Goal: Subscribe to service/newsletter

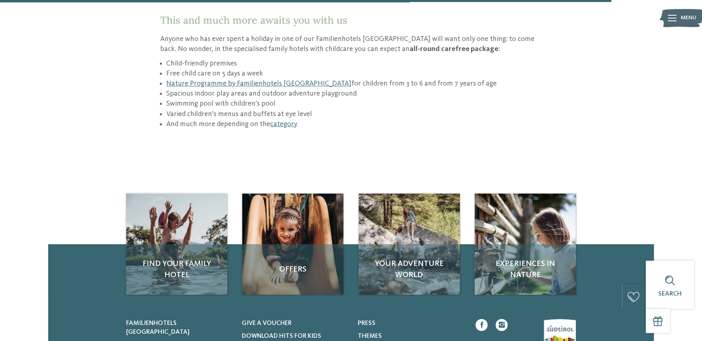
scroll to position [1164, 0]
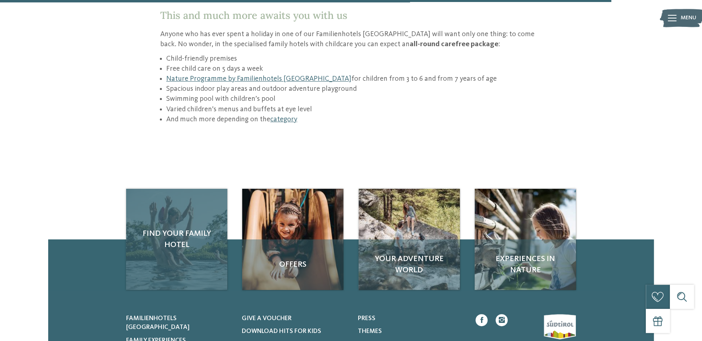
click at [176, 216] on div "Find your family hotel" at bounding box center [176, 239] width 101 height 101
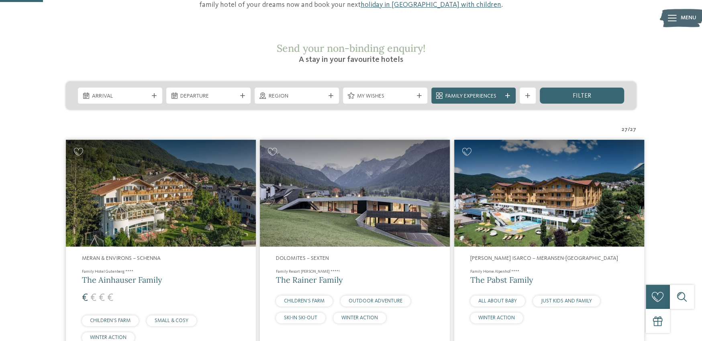
scroll to position [80, 0]
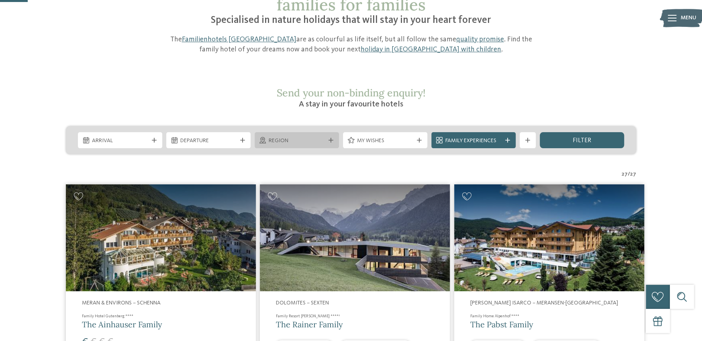
click at [320, 137] on span "Region" at bounding box center [296, 141] width 56 height 8
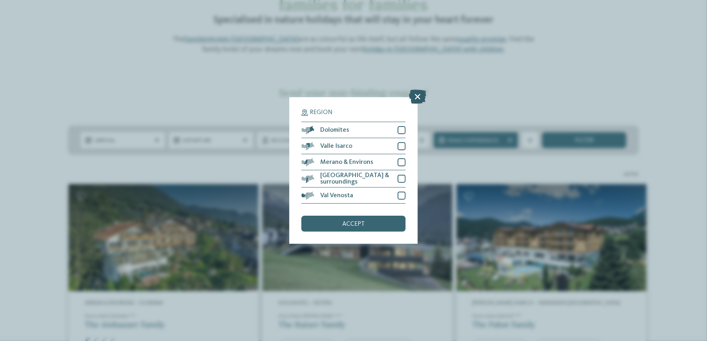
click at [417, 95] on icon at bounding box center [417, 97] width 17 height 14
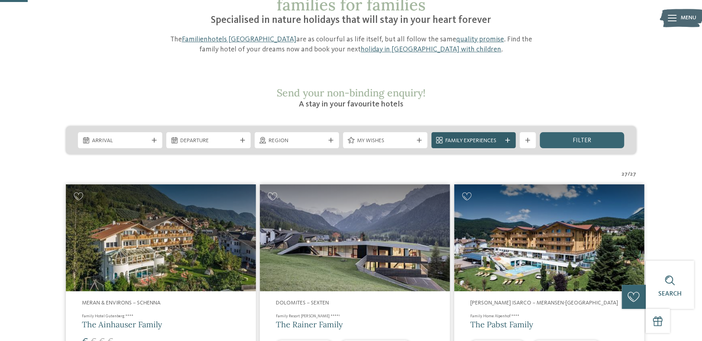
click at [508, 138] on icon at bounding box center [507, 140] width 5 height 5
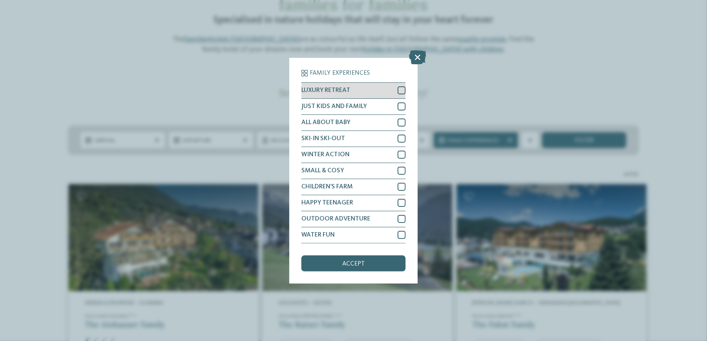
drag, startPoint x: 400, startPoint y: 87, endPoint x: 403, endPoint y: 97, distance: 10.8
click at [401, 87] on div at bounding box center [402, 90] width 8 height 8
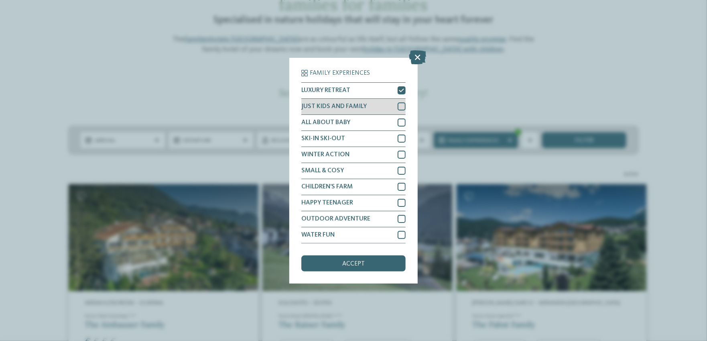
click at [401, 105] on div at bounding box center [402, 106] width 8 height 8
click at [370, 262] on div "accept" at bounding box center [353, 263] width 104 height 16
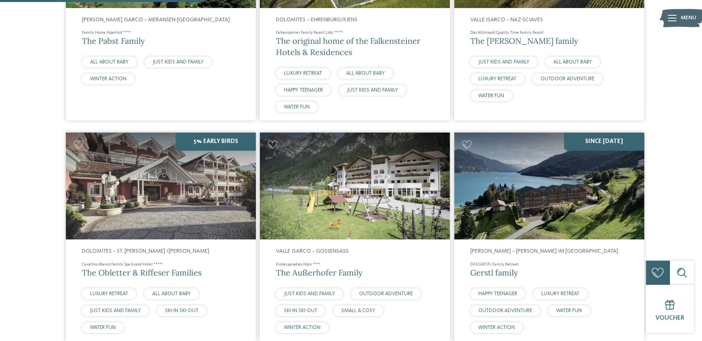
scroll to position [444, 0]
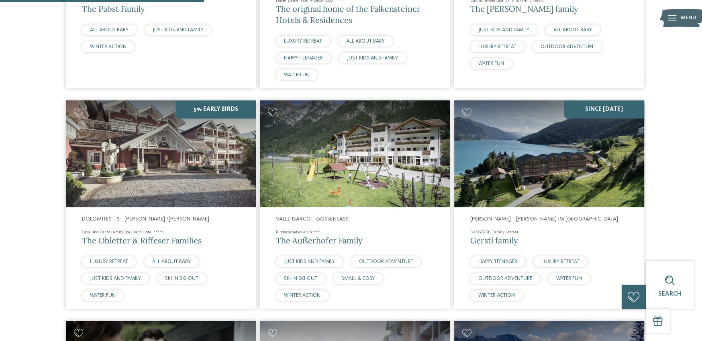
click at [184, 139] on img at bounding box center [161, 153] width 190 height 107
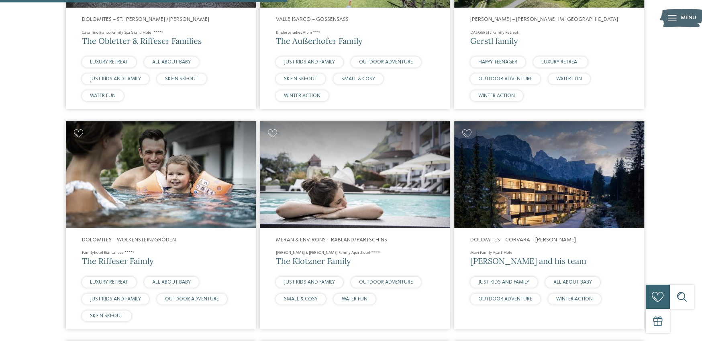
scroll to position [645, 0]
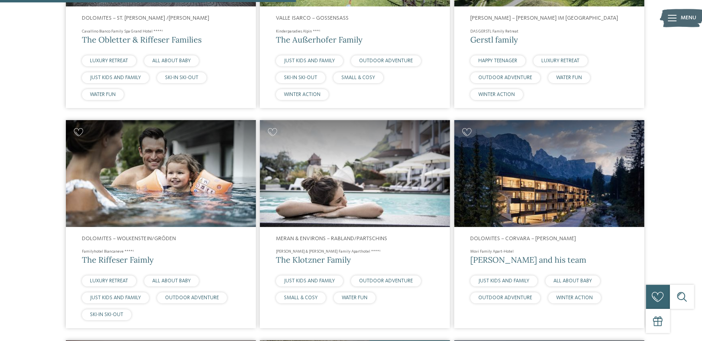
drag, startPoint x: 147, startPoint y: 187, endPoint x: 227, endPoint y: 192, distance: 80.4
click at [147, 187] on img at bounding box center [161, 173] width 190 height 107
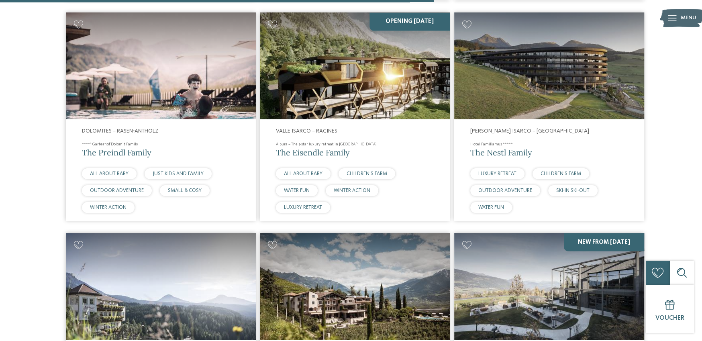
scroll to position [886, 0]
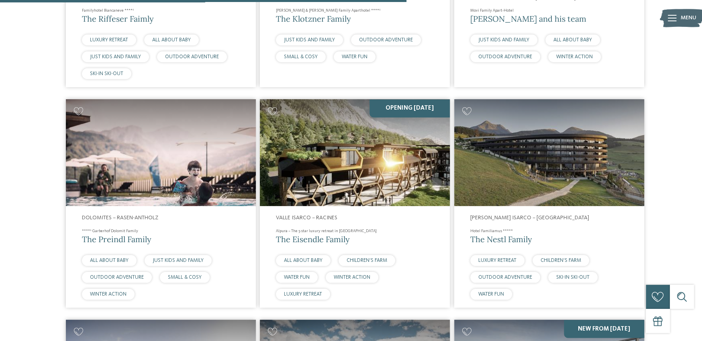
click at [346, 138] on img at bounding box center [355, 152] width 190 height 107
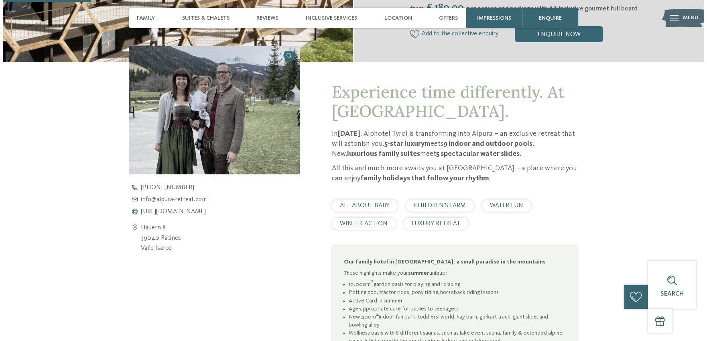
scroll to position [321, 0]
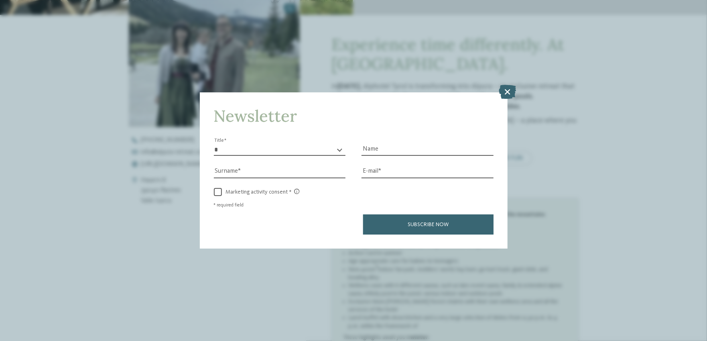
click at [262, 142] on div "* ** ** ****** ** Title" at bounding box center [280, 145] width 132 height 22
click at [269, 155] on select "* ** ** ****** **" at bounding box center [280, 150] width 132 height 12
select select "*"
click at [214, 144] on select "* ** ** ****** **" at bounding box center [280, 150] width 132 height 12
drag, startPoint x: 417, startPoint y: 147, endPoint x: 416, endPoint y: 153, distance: 6.1
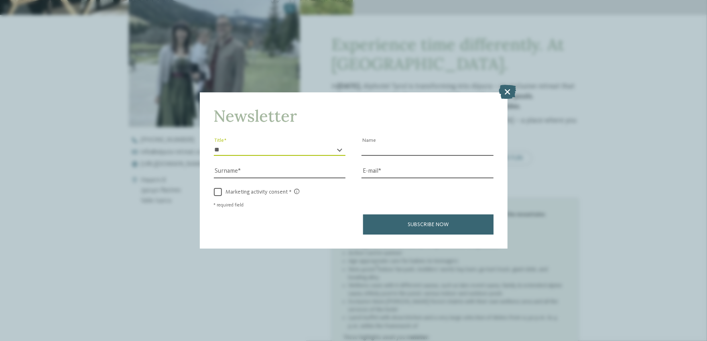
click at [417, 147] on input "Name" at bounding box center [428, 150] width 132 height 12
type input "*******"
type input "*****"
drag, startPoint x: 445, startPoint y: 172, endPoint x: 434, endPoint y: 171, distance: 10.9
click at [445, 172] on input "E-mail" at bounding box center [428, 172] width 132 height 12
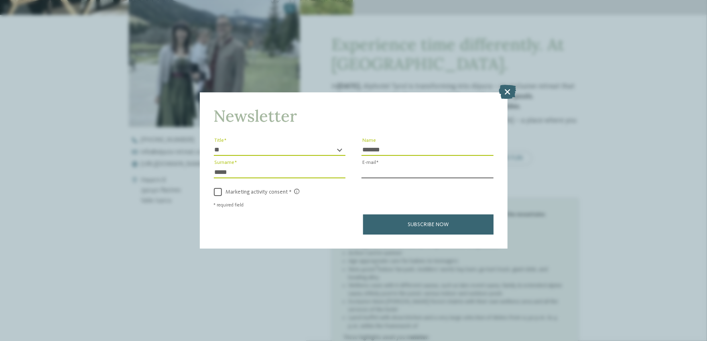
type input "**********"
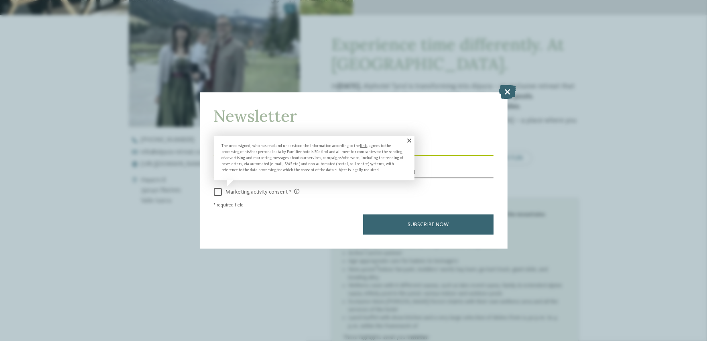
click at [246, 191] on span "Marketing activity consent" at bounding box center [261, 192] width 78 height 7
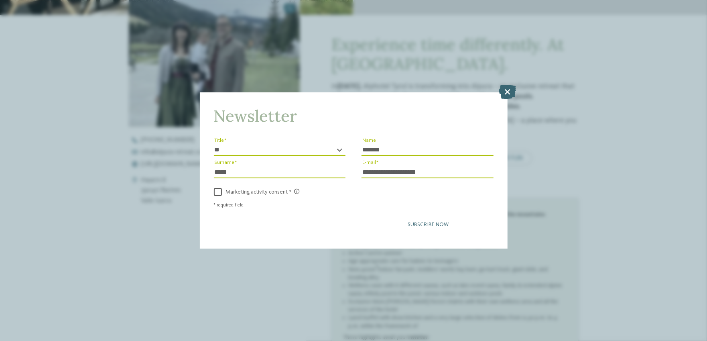
click at [415, 222] on span "Subscribe now" at bounding box center [428, 225] width 41 height 6
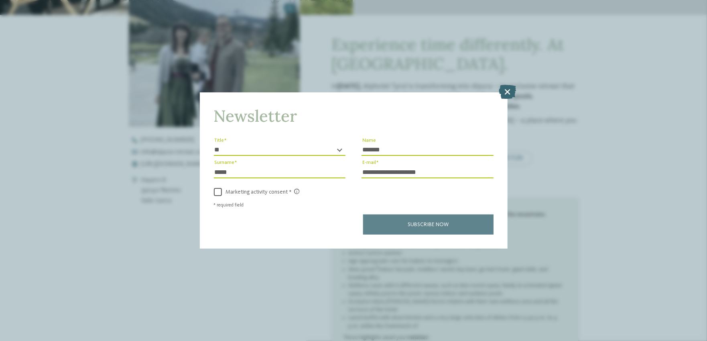
click at [458, 222] on div "Subscribe now" at bounding box center [354, 224] width 280 height 20
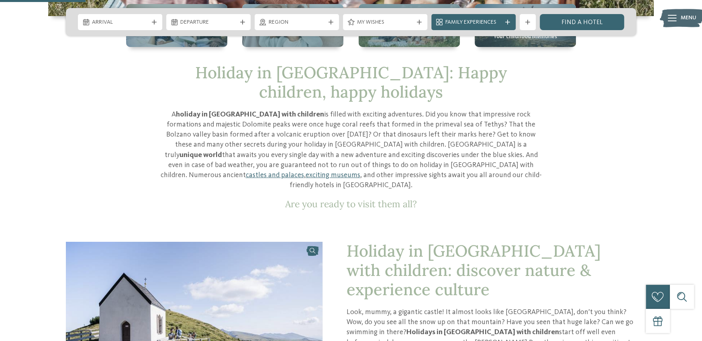
scroll to position [321, 0]
